Goal: Check status: Check status

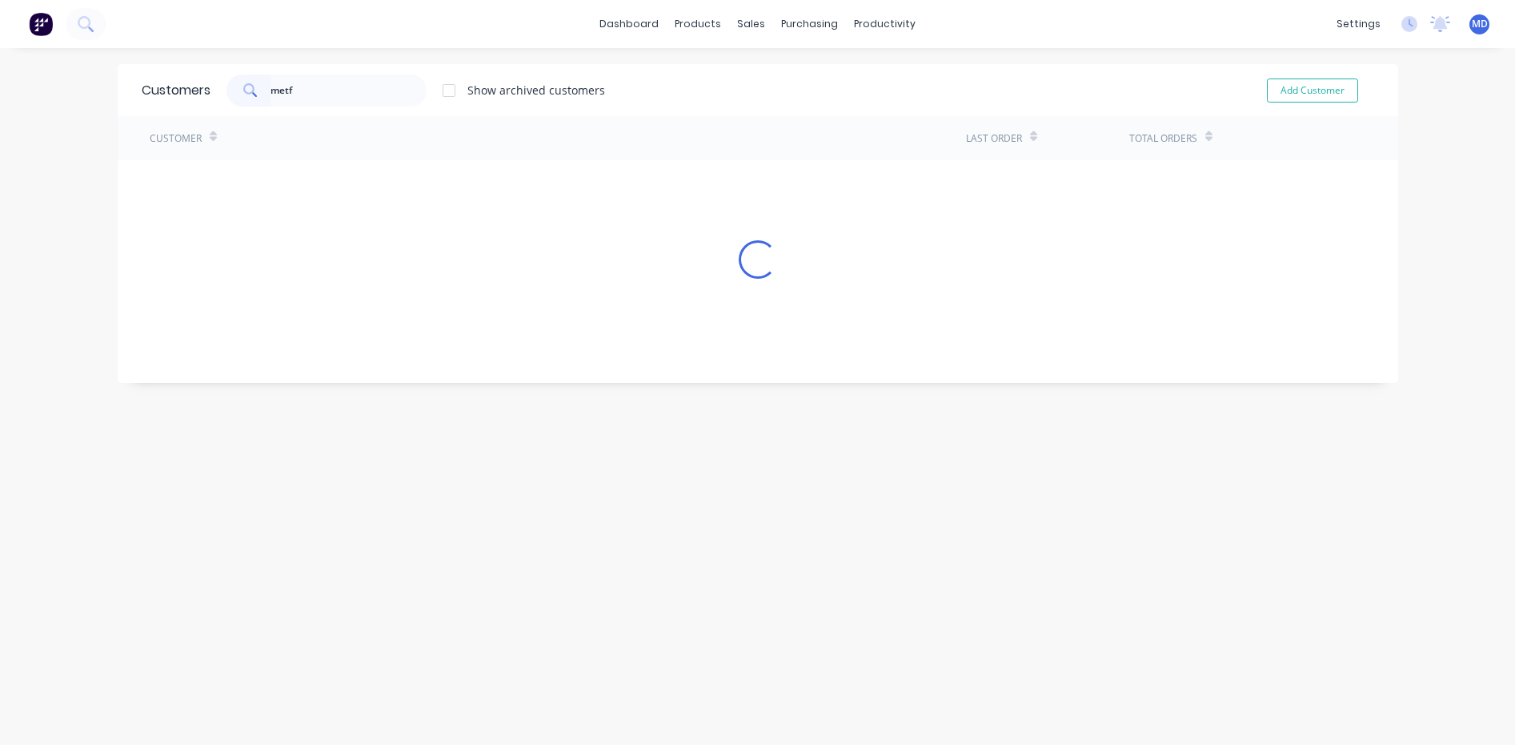
type input "metf"
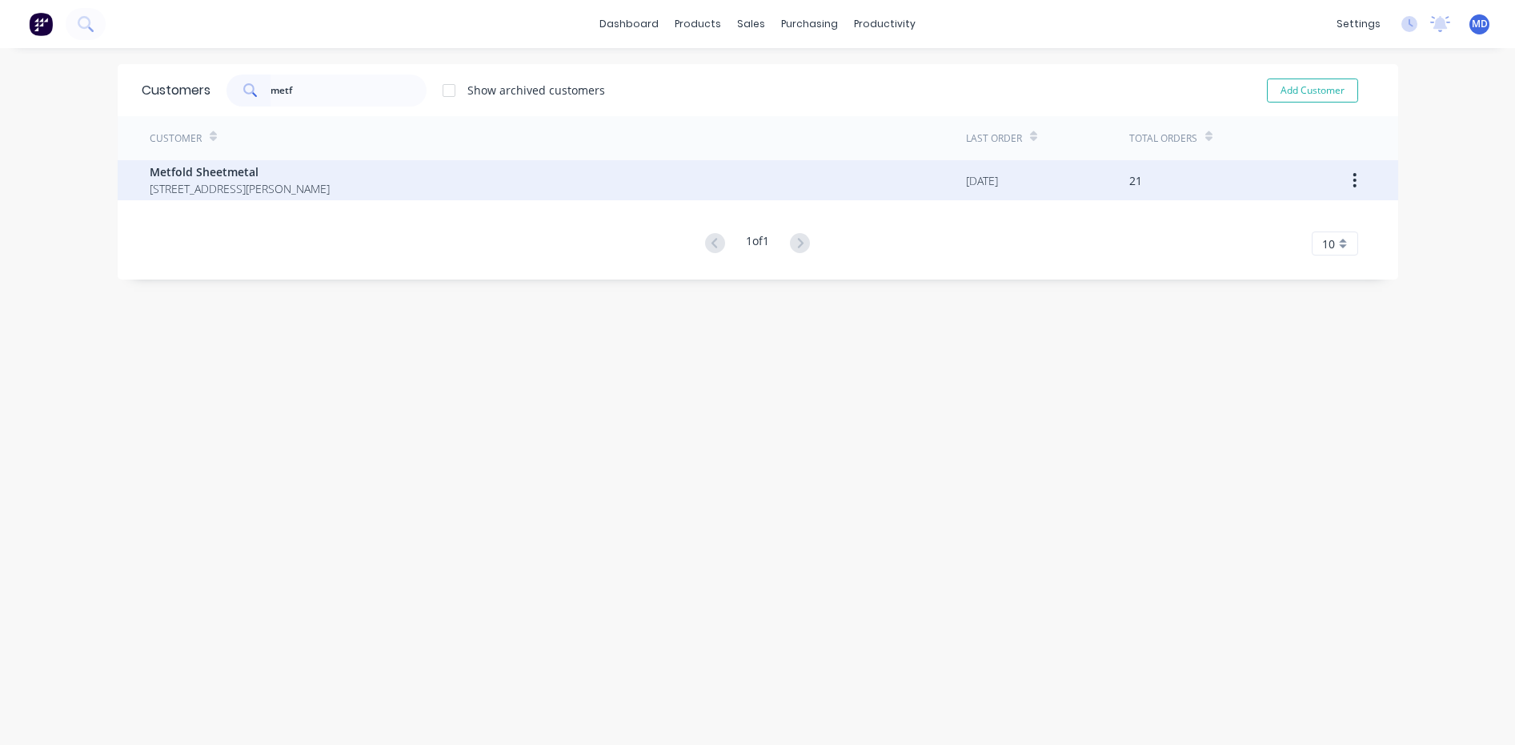
click at [208, 175] on span "Metfold Sheetmetal" at bounding box center [240, 171] width 180 height 17
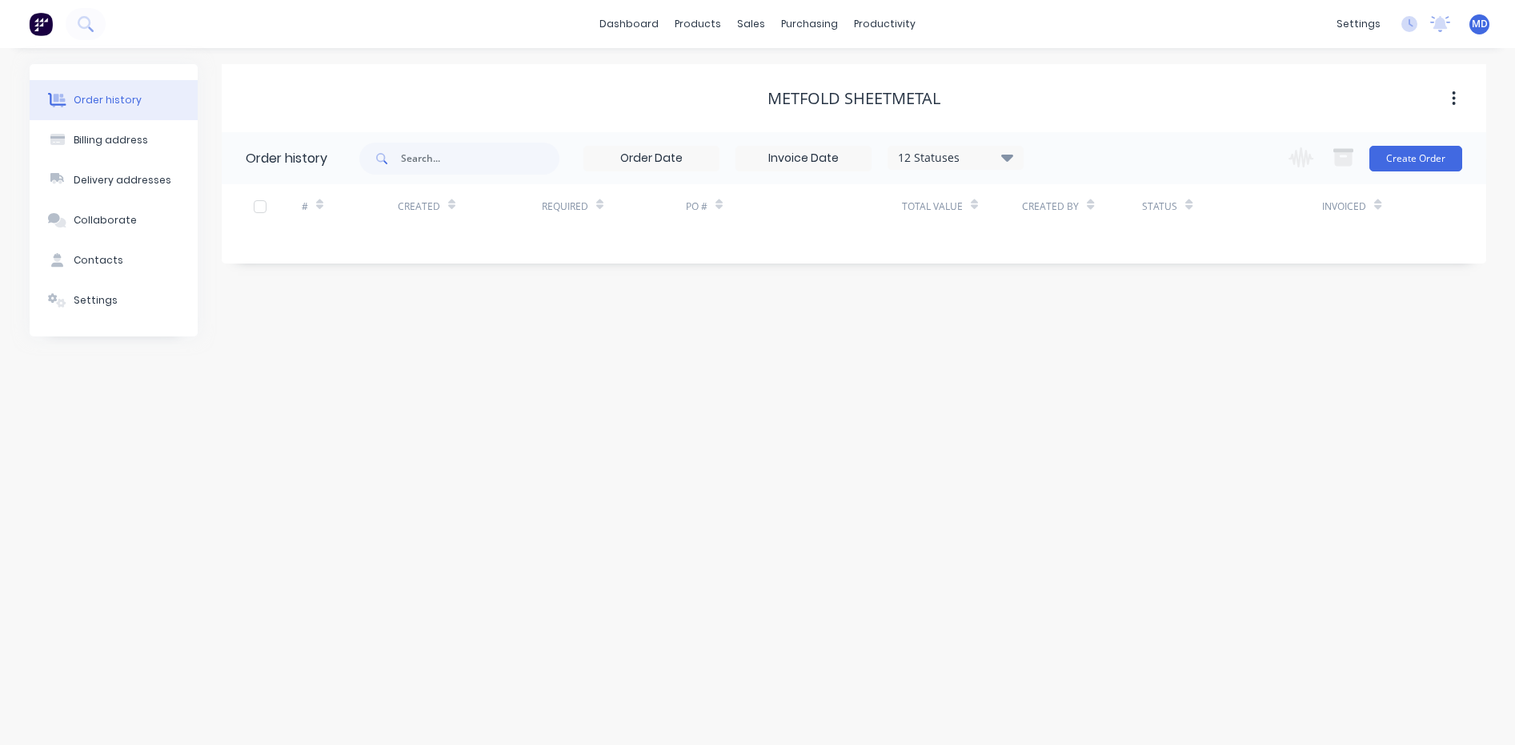
click at [1007, 155] on icon at bounding box center [1008, 156] width 12 height 19
click at [1088, 342] on label at bounding box center [1088, 342] width 0 height 0
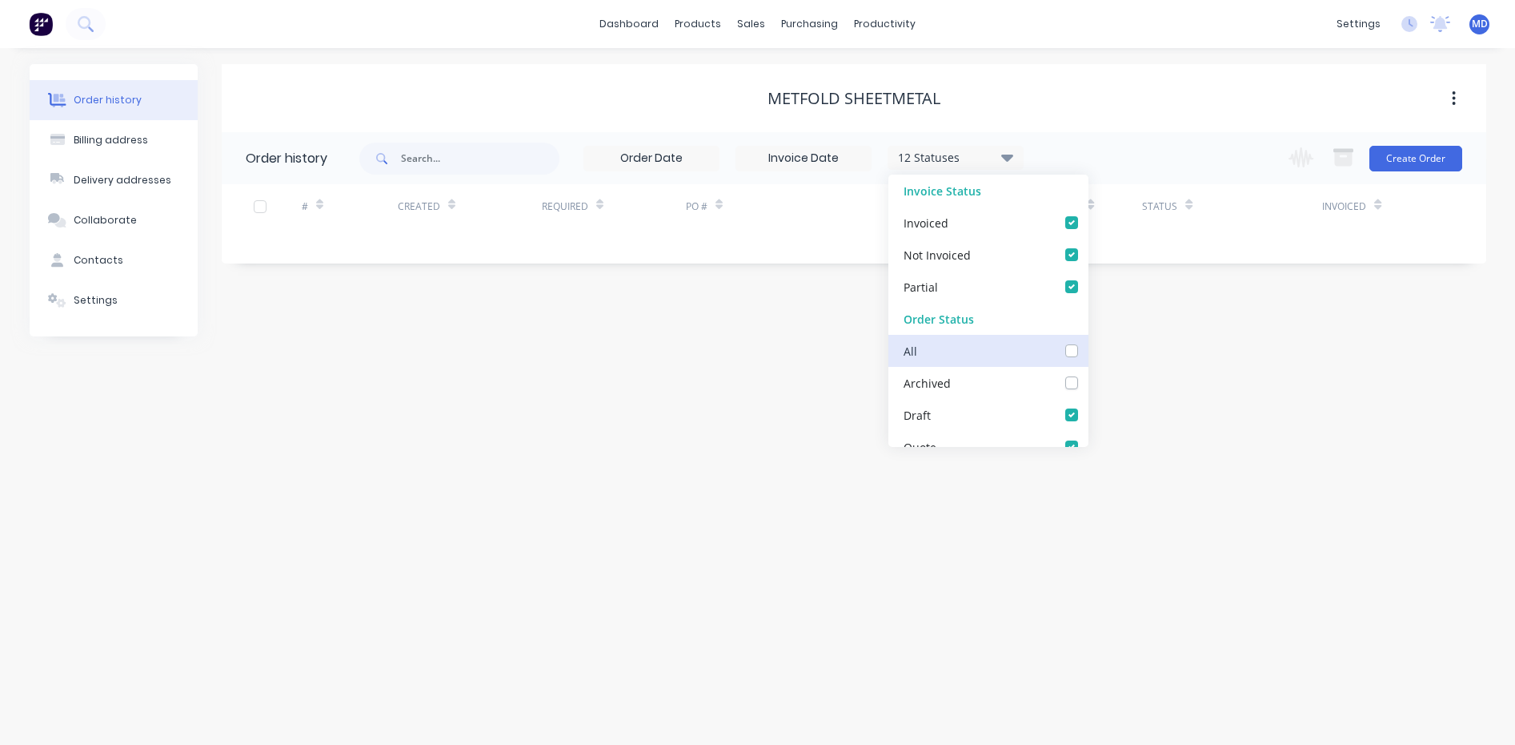
click at [1088, 351] on input "checkbox" at bounding box center [1094, 349] width 13 height 15
checkbox input "true"
click at [1194, 371] on div "Order history Billing address Delivery addresses Collaborate Contacts Settings …" at bounding box center [757, 396] width 1515 height 696
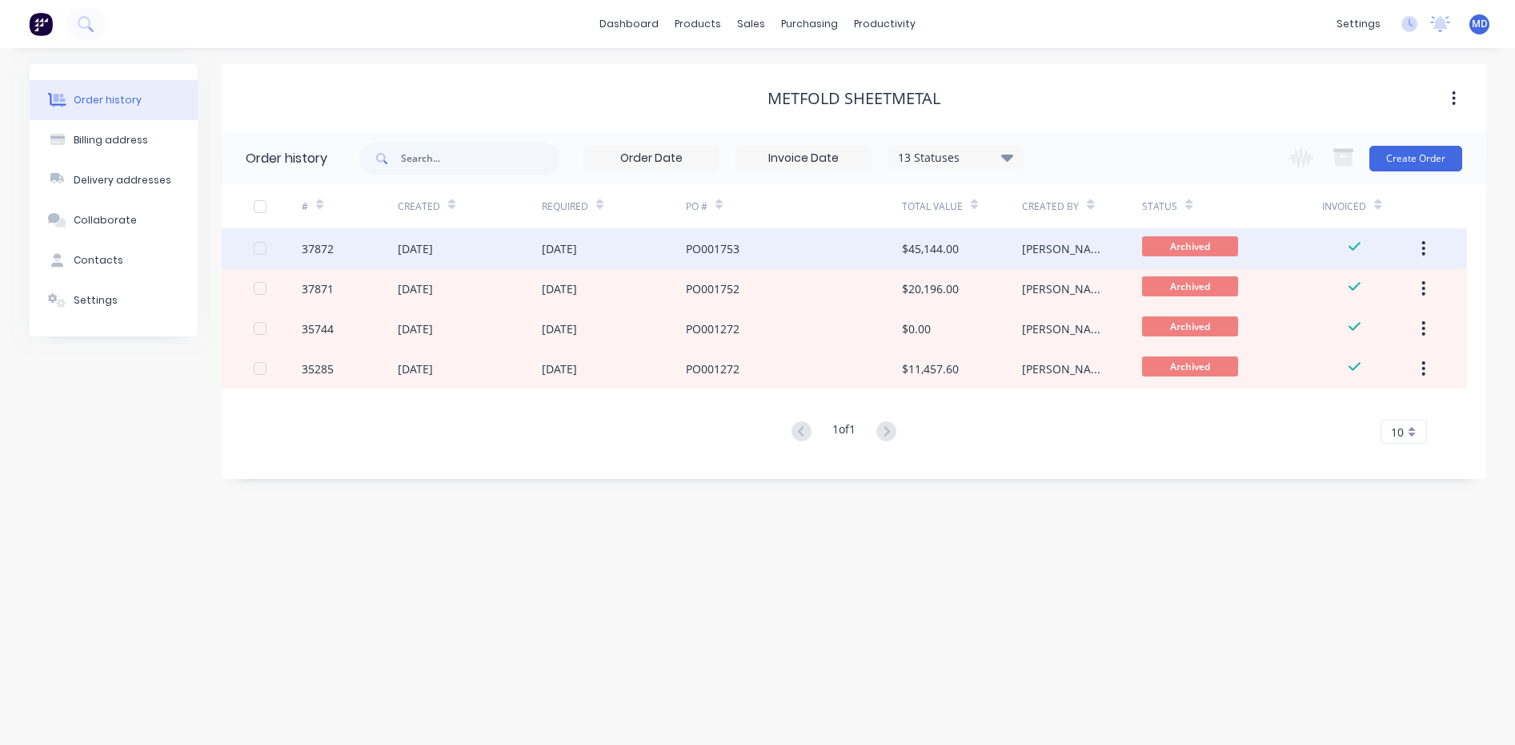
click at [730, 240] on div "PO001753" at bounding box center [713, 248] width 54 height 17
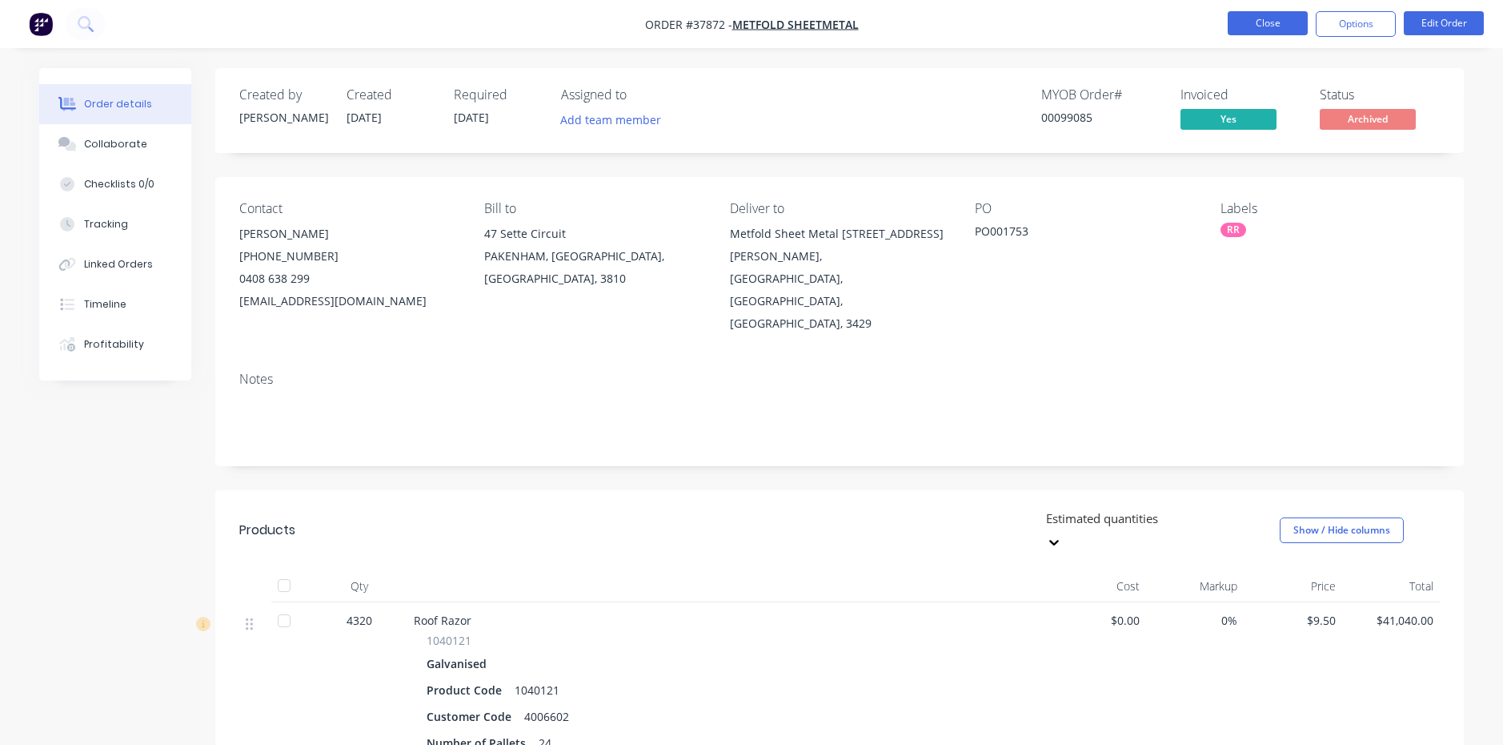
click at [1260, 24] on button "Close" at bounding box center [1268, 23] width 80 height 24
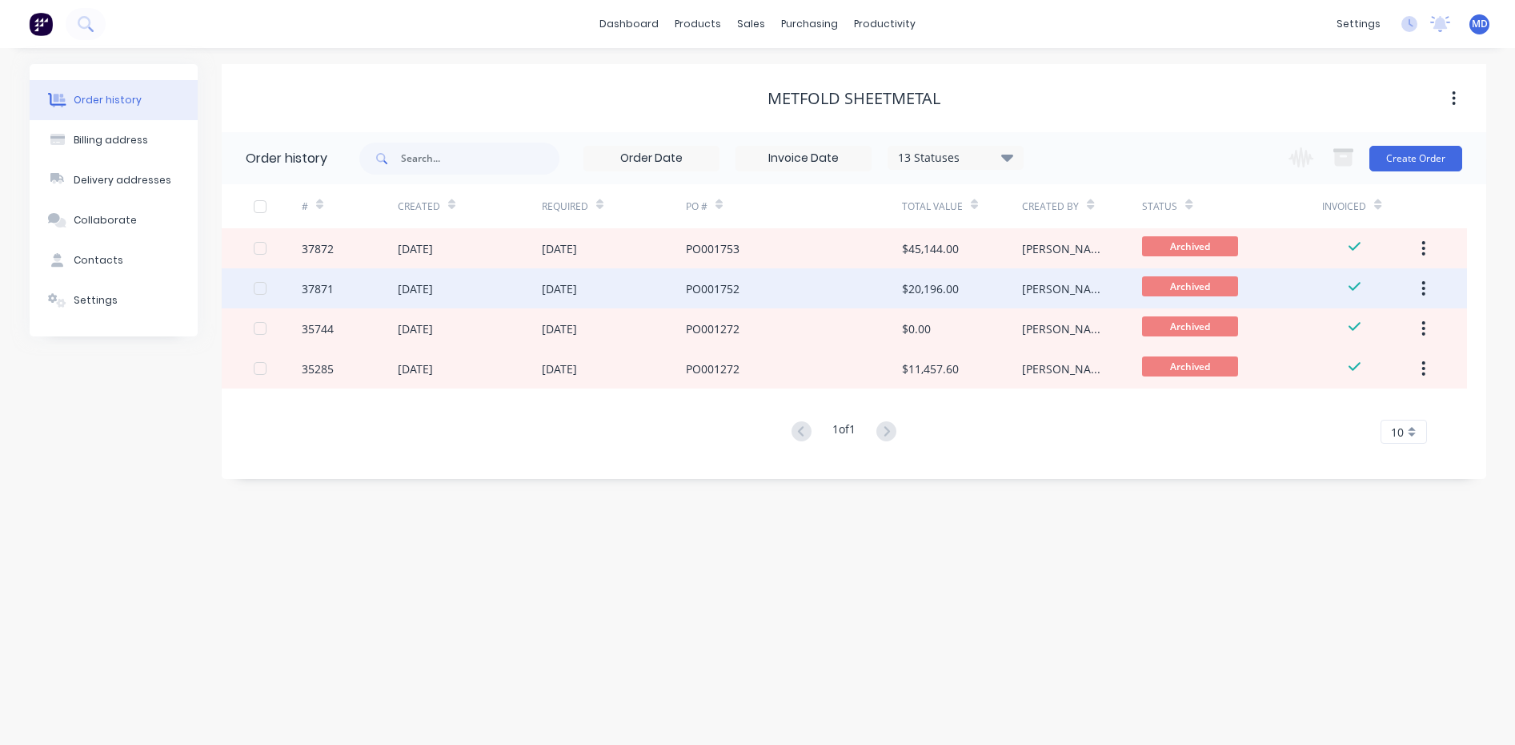
click at [711, 286] on div "PO001752" at bounding box center [713, 288] width 54 height 17
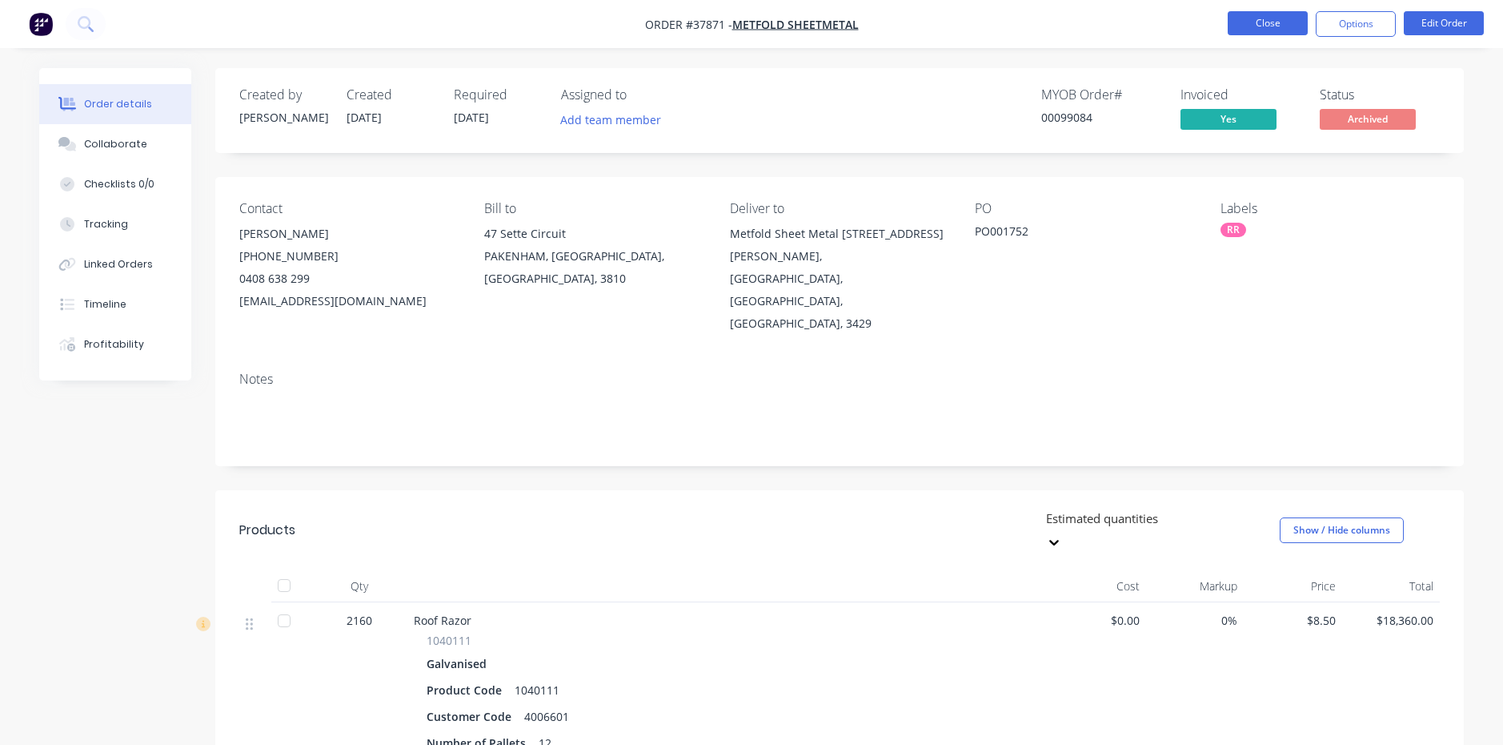
click at [1263, 22] on button "Close" at bounding box center [1268, 23] width 80 height 24
